Goal: Information Seeking & Learning: Learn about a topic

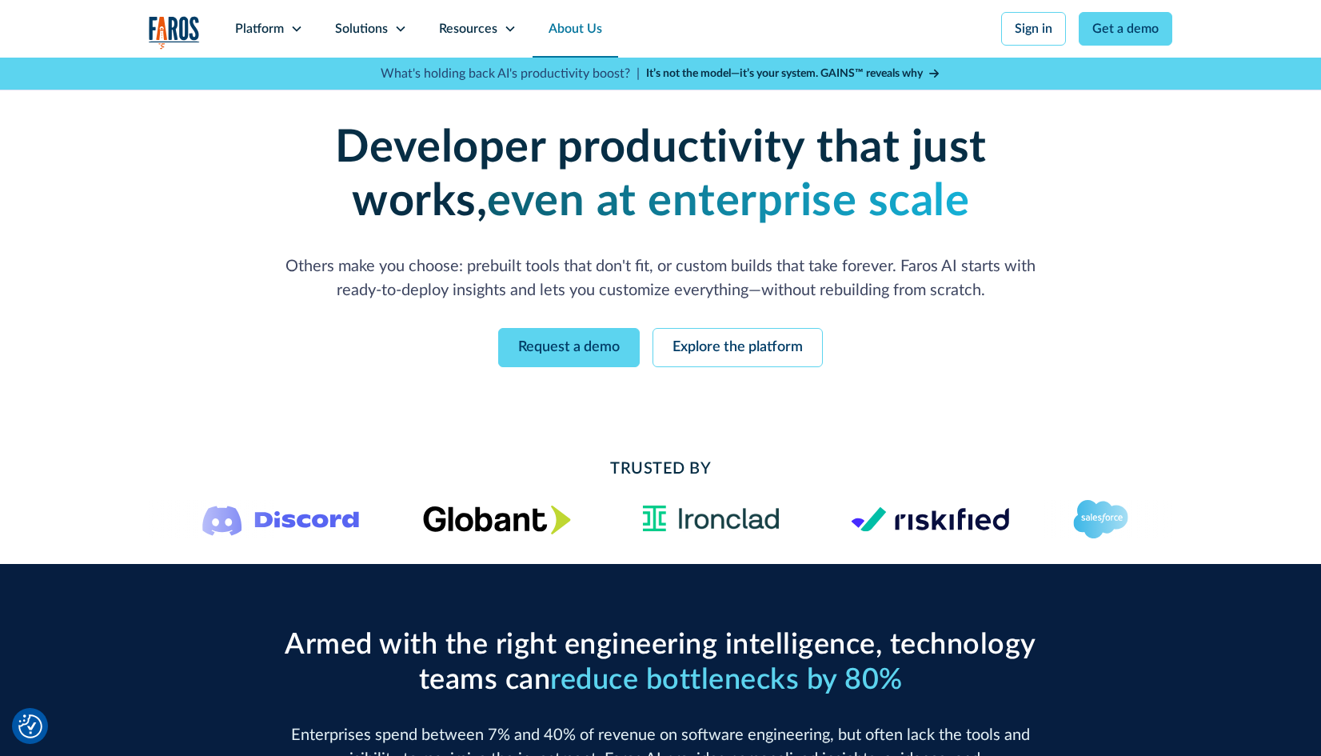
click at [565, 31] on link "About Us" at bounding box center [576, 29] width 86 height 58
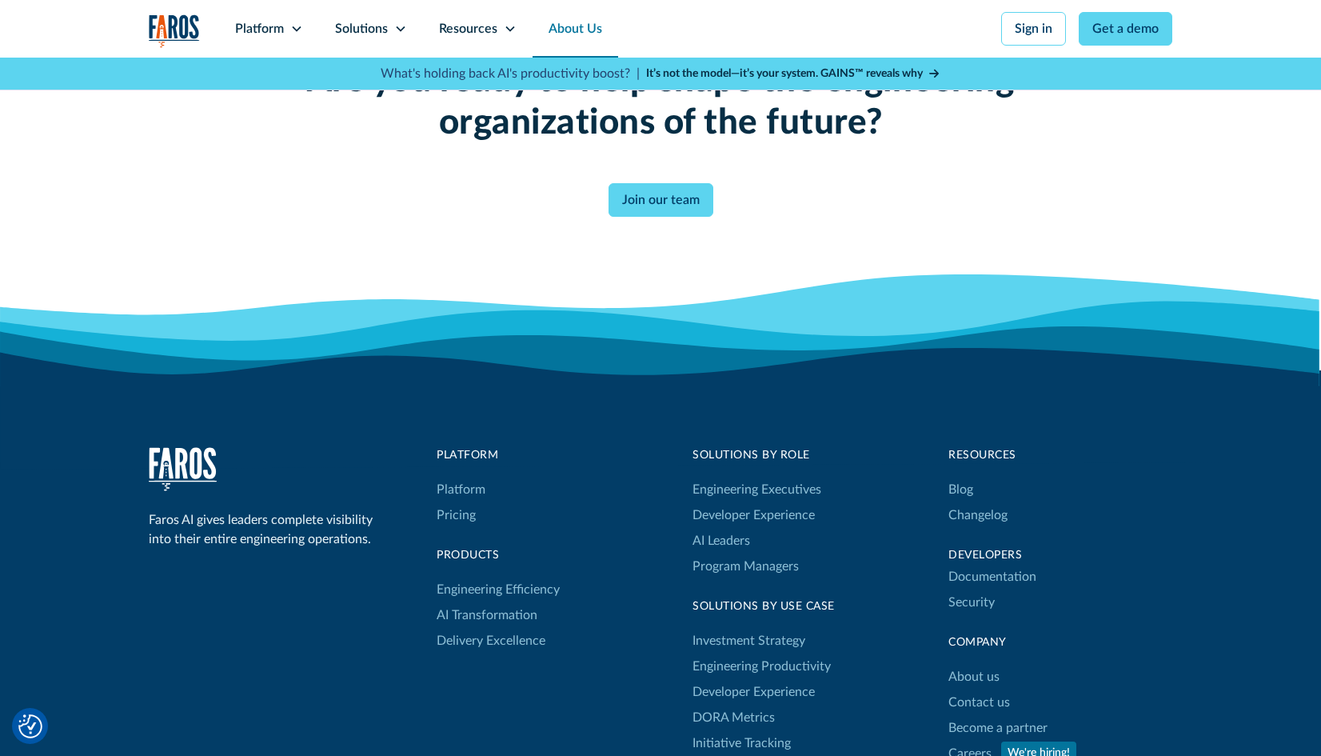
scroll to position [4173, 0]
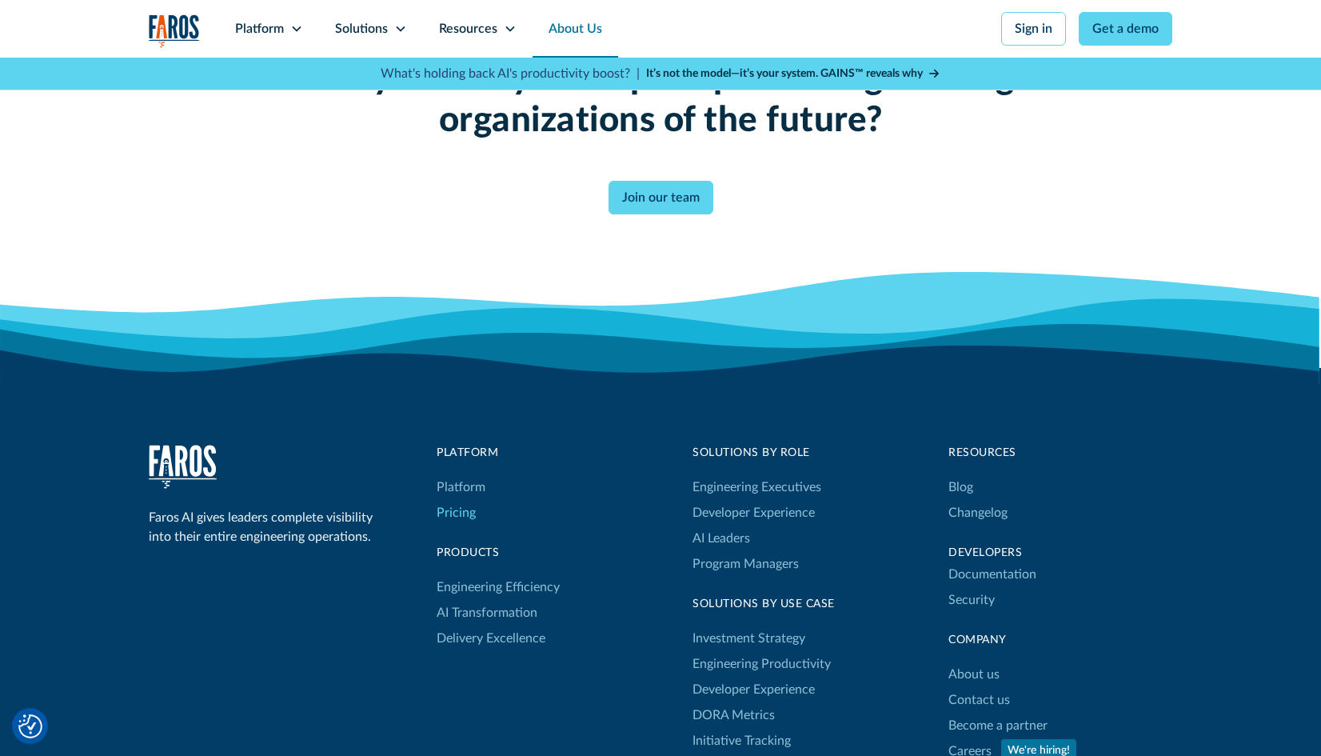
click at [454, 509] on link "Pricing" at bounding box center [456, 513] width 39 height 26
click at [469, 485] on link "Platform" at bounding box center [461, 487] width 49 height 26
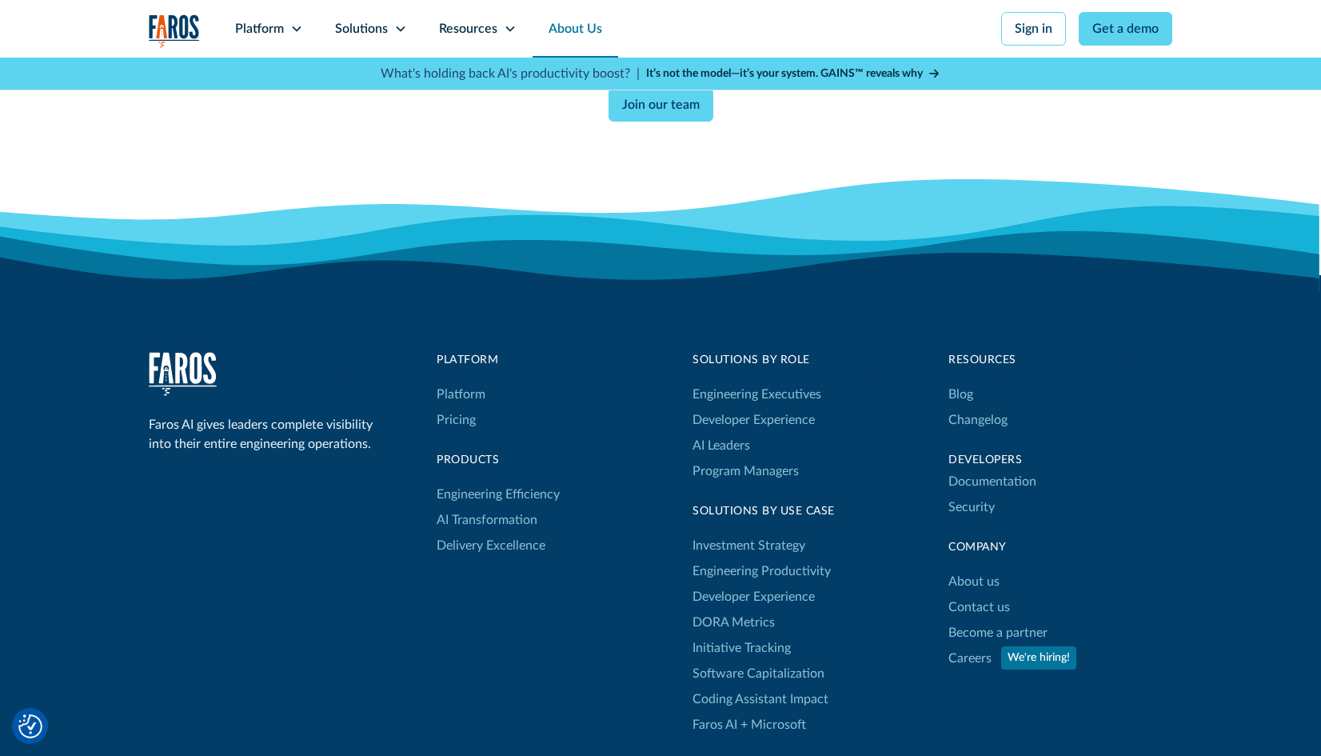
scroll to position [4268, 0]
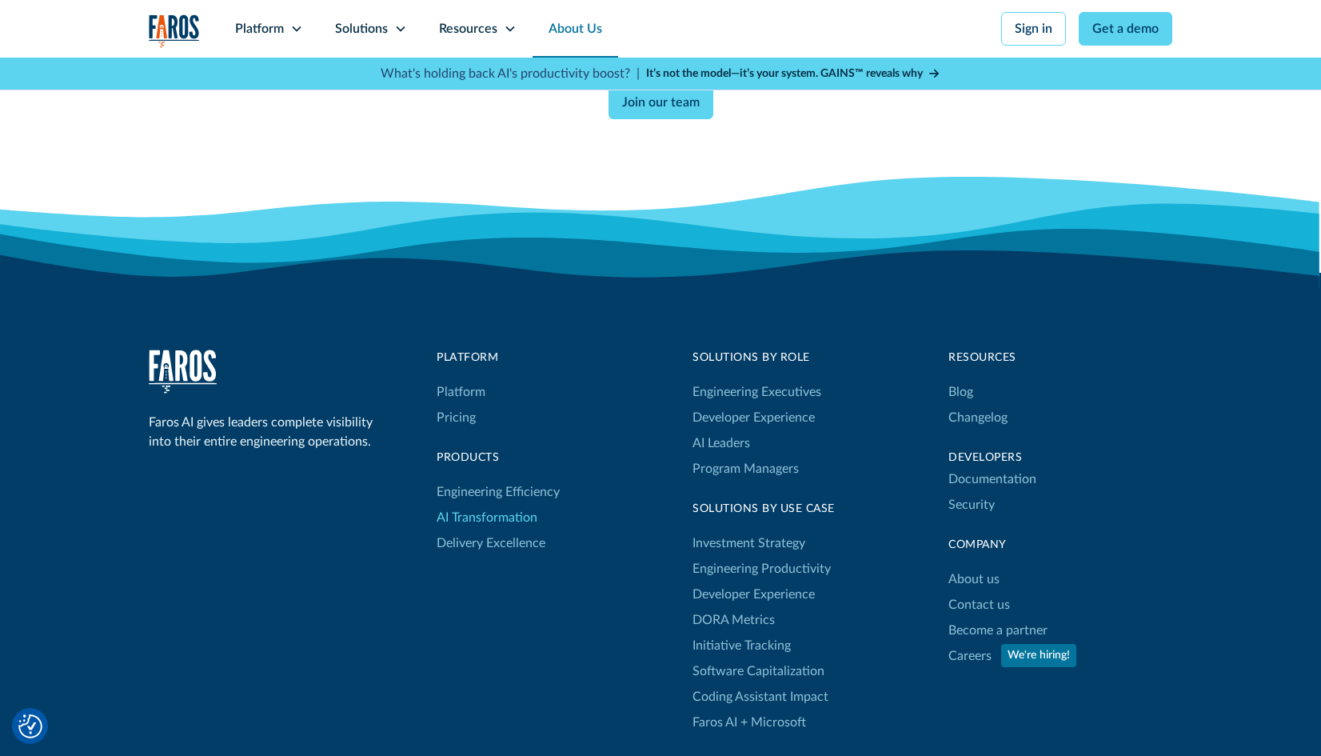
click at [505, 515] on link "AI Transformation" at bounding box center [487, 518] width 101 height 26
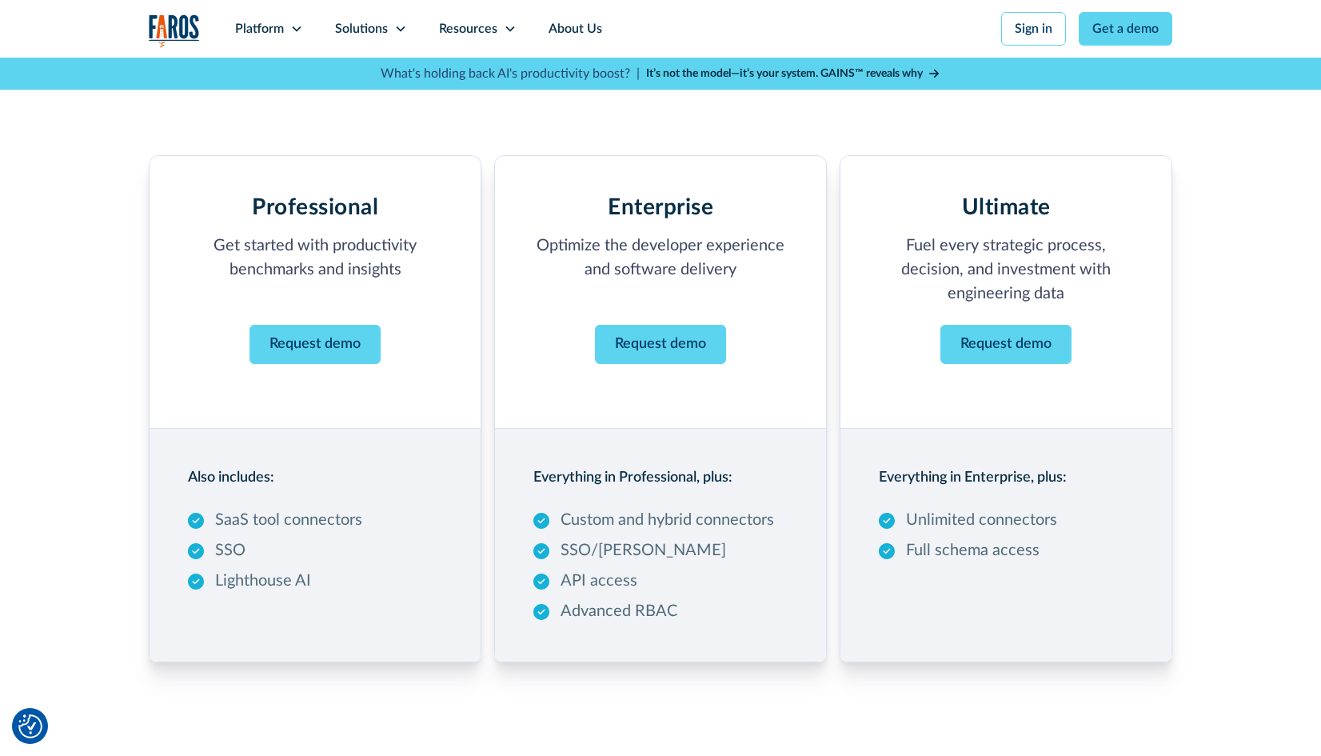
scroll to position [243, 0]
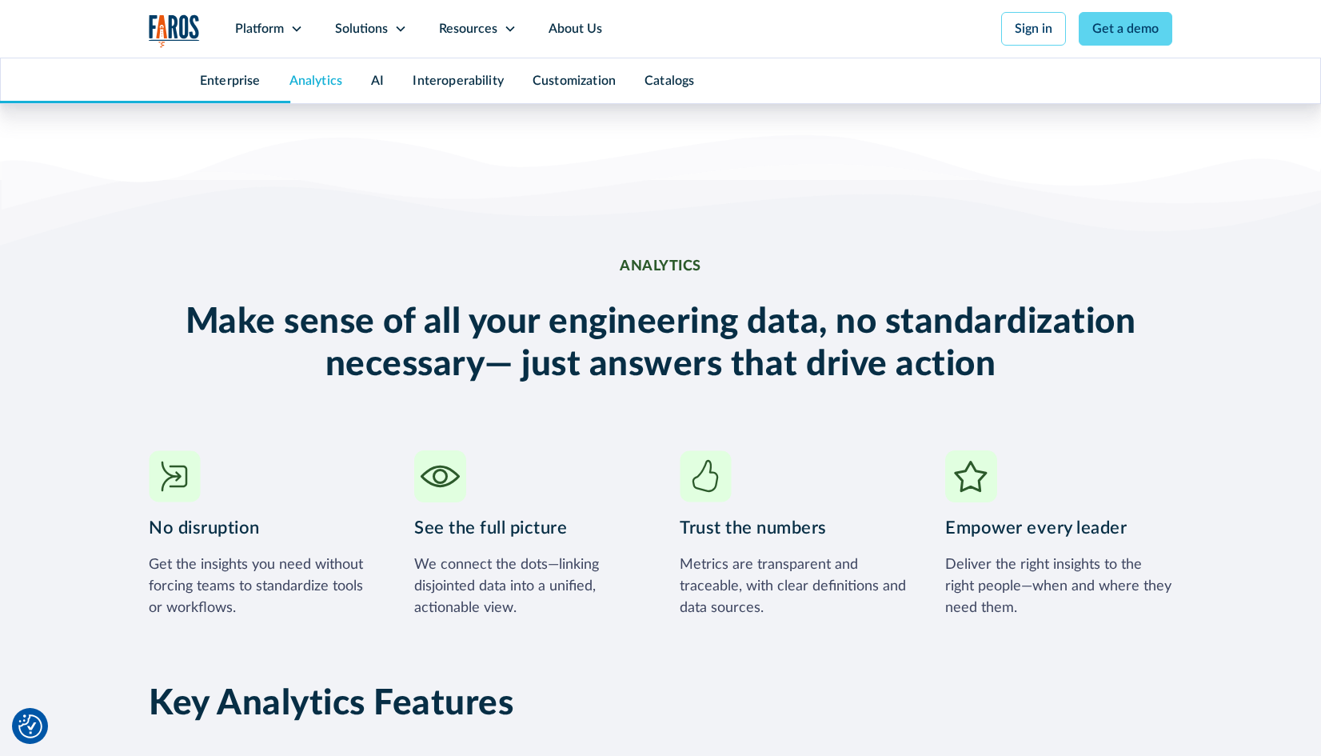
scroll to position [2172, 0]
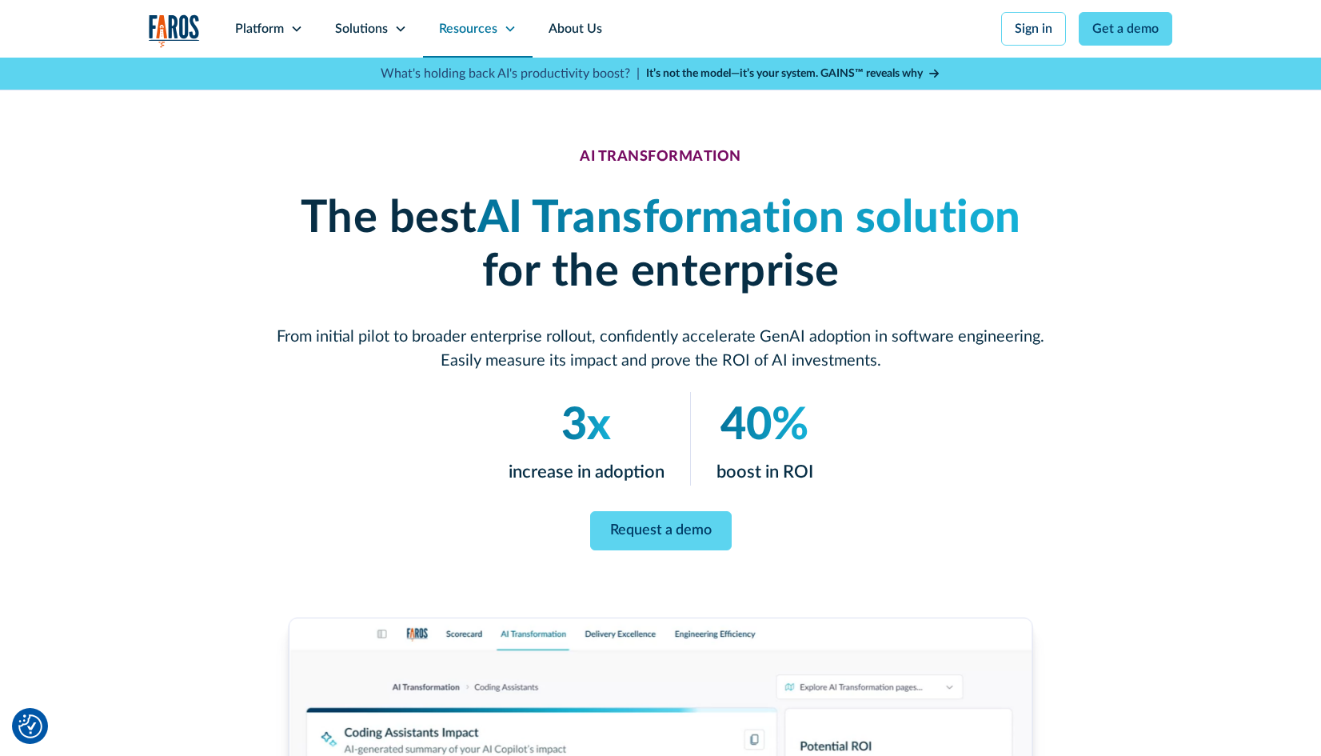
click at [482, 27] on div "Resources" at bounding box center [468, 28] width 58 height 19
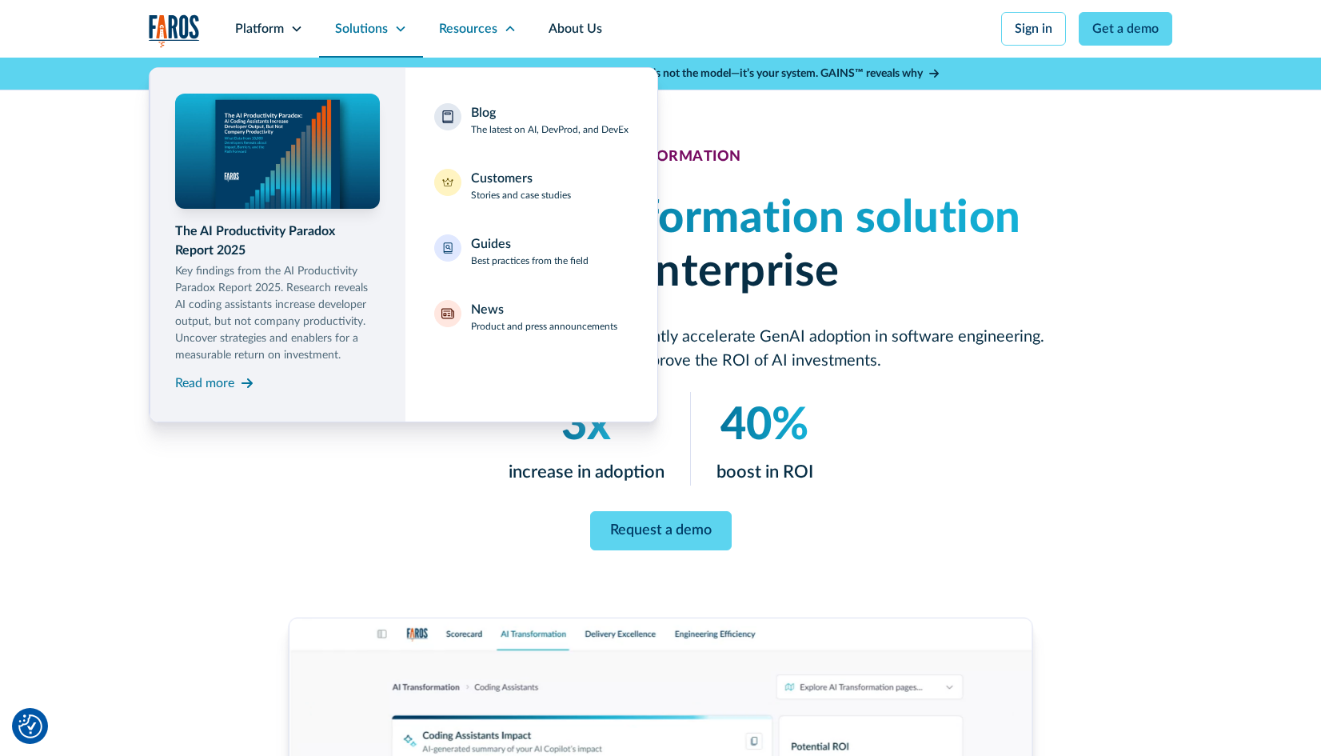
click at [388, 24] on div "Solutions" at bounding box center [371, 29] width 104 height 58
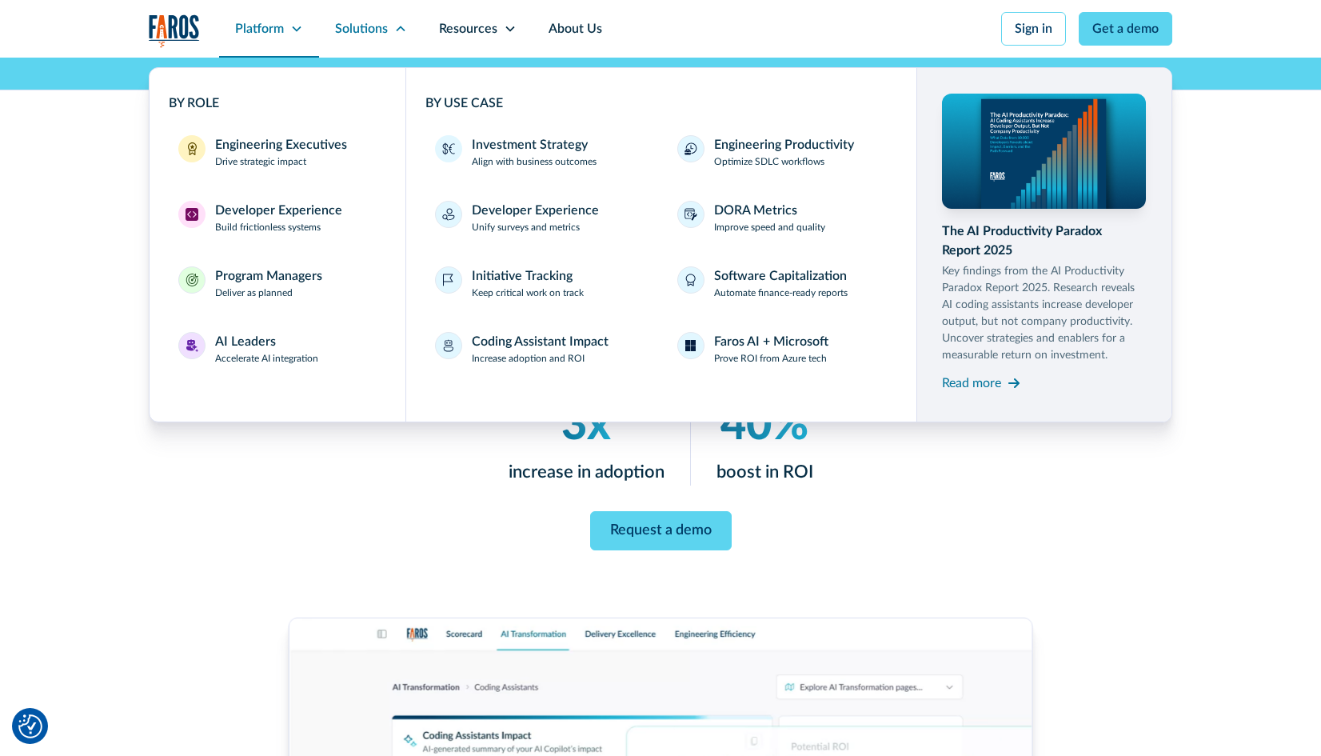
click at [257, 33] on div "Platform" at bounding box center [259, 28] width 49 height 19
